Goal: Find specific page/section: Find specific page/section

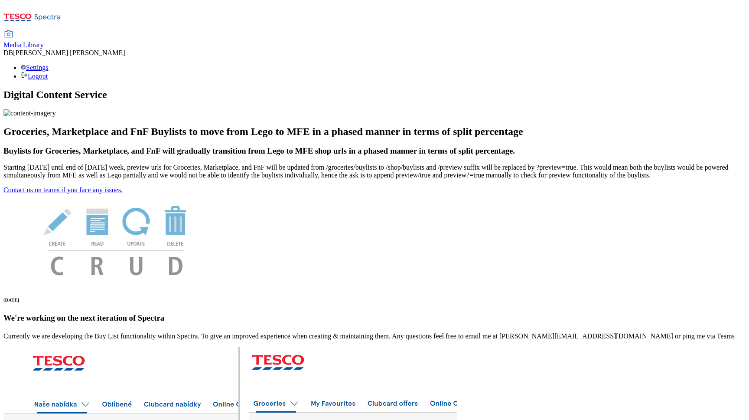
click at [44, 41] on span "Media Library" at bounding box center [23, 44] width 40 height 7
